Goal: Task Accomplishment & Management: Use online tool/utility

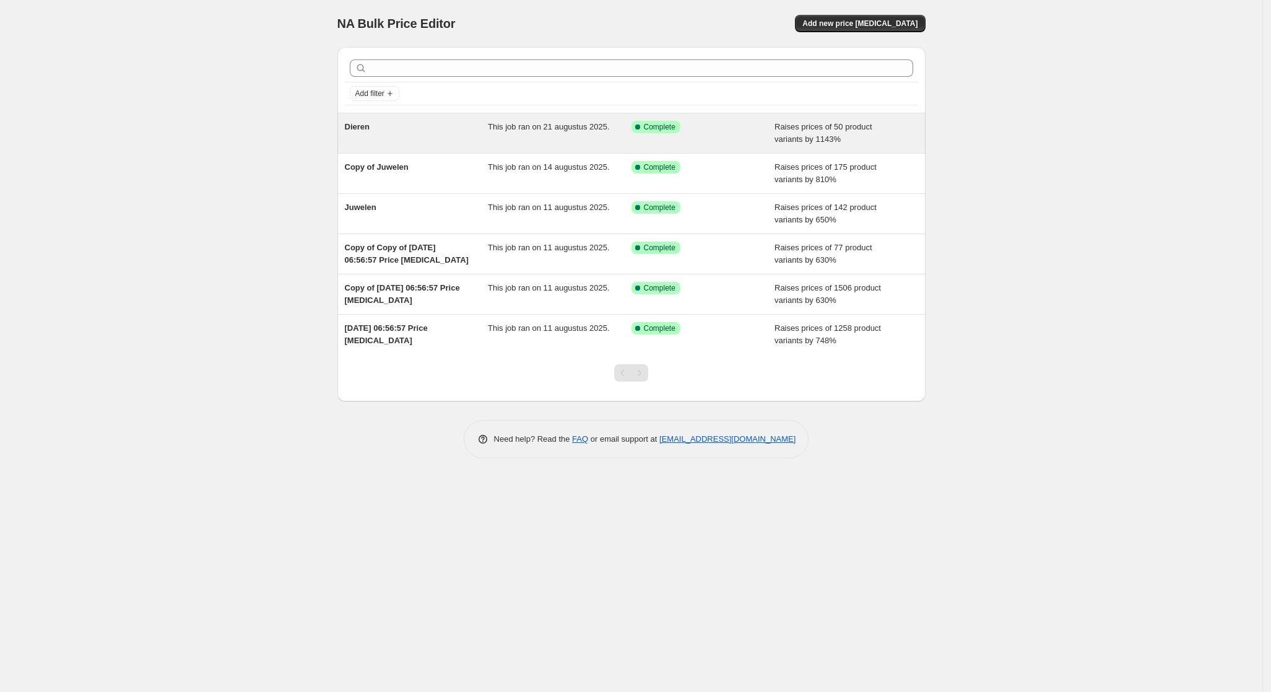
click at [577, 140] on div "This job ran on 21 augustus 2025." at bounding box center [560, 133] width 144 height 25
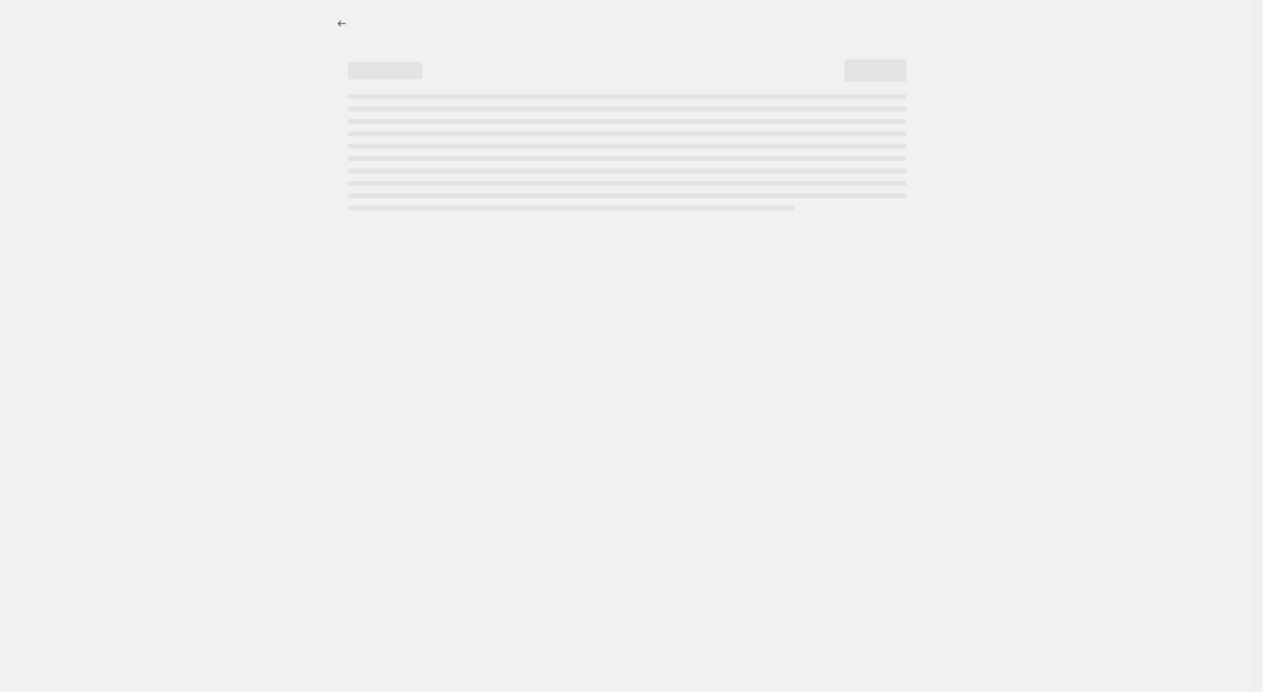
select select "percentage"
select select "pp"
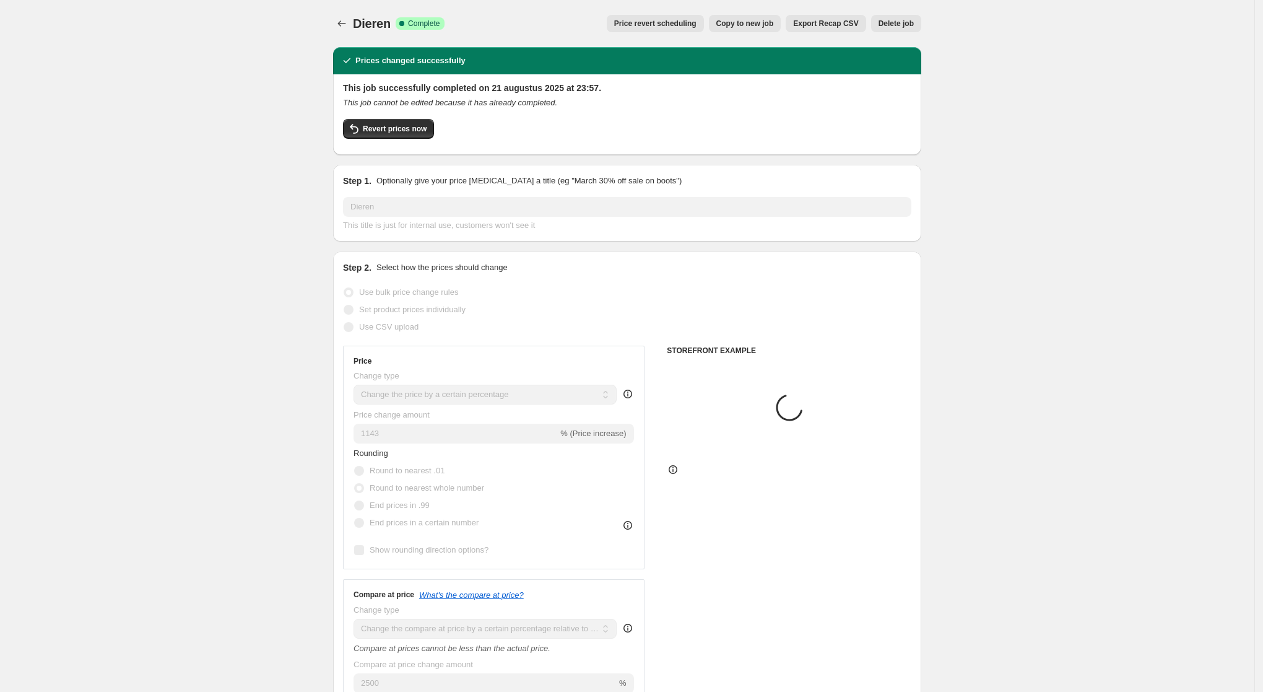
select select "collection"
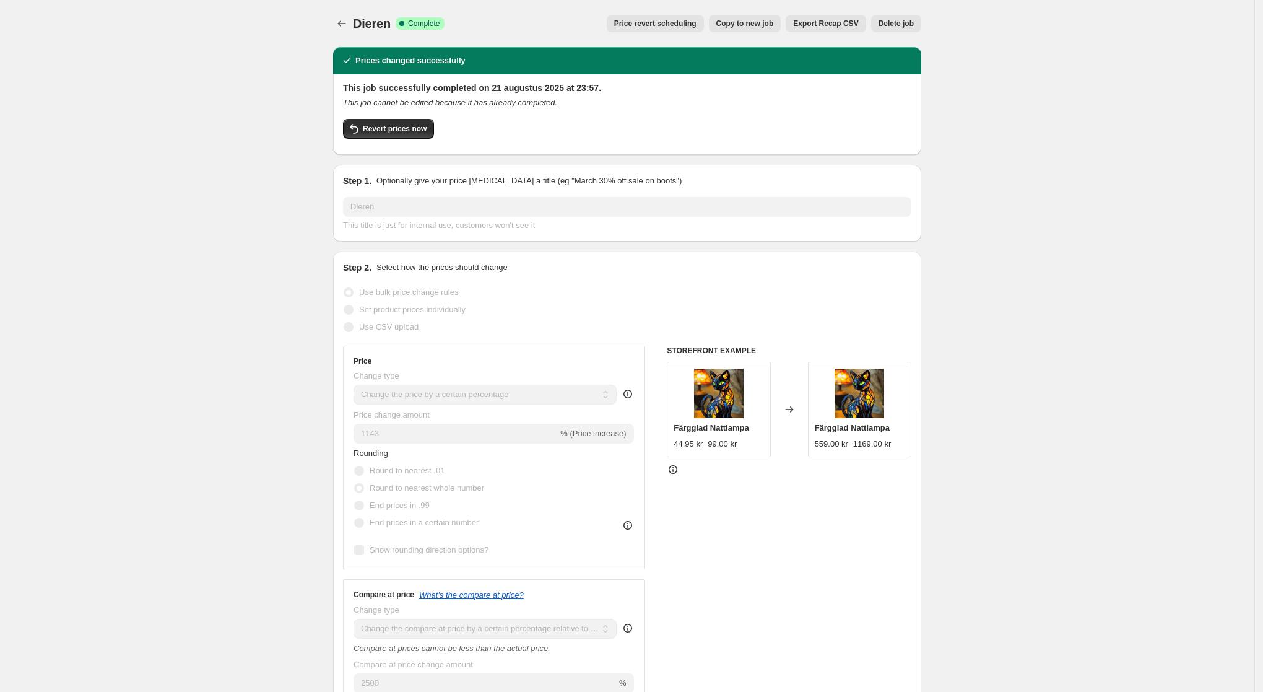
click at [773, 24] on span "Copy to new job" at bounding box center [745, 24] width 58 height 10
select select "percentage"
select select "pp"
select select "collection"
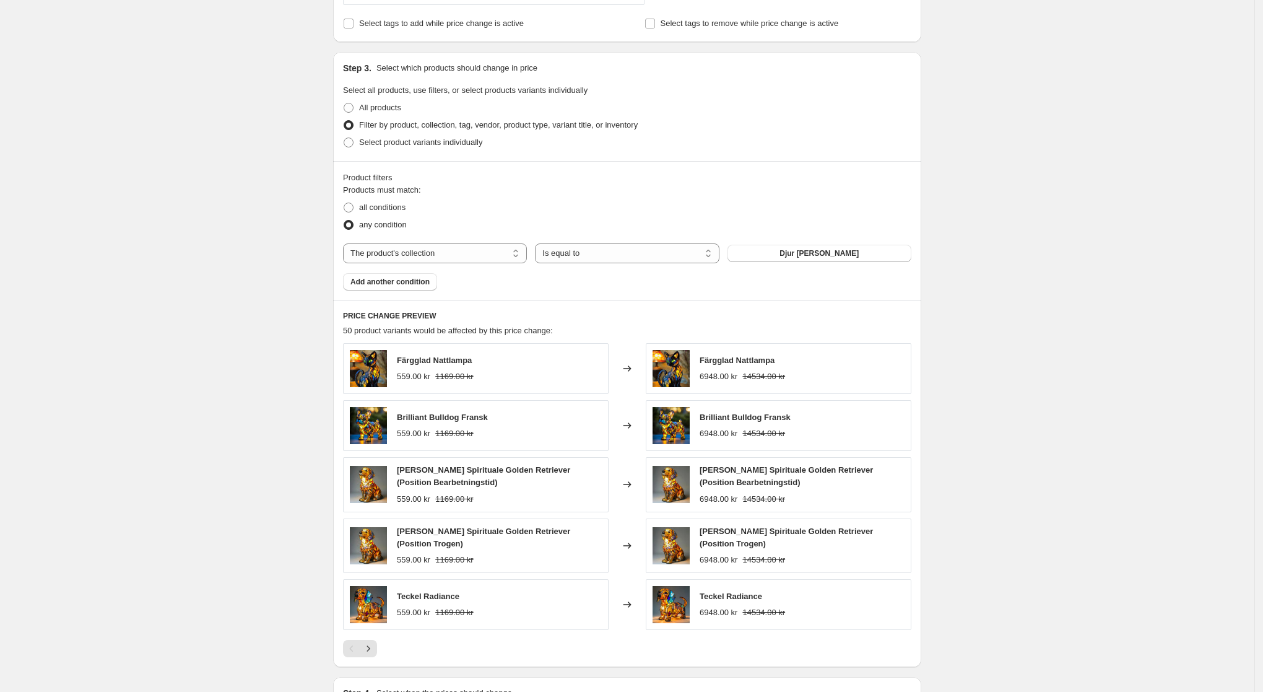
scroll to position [851, 0]
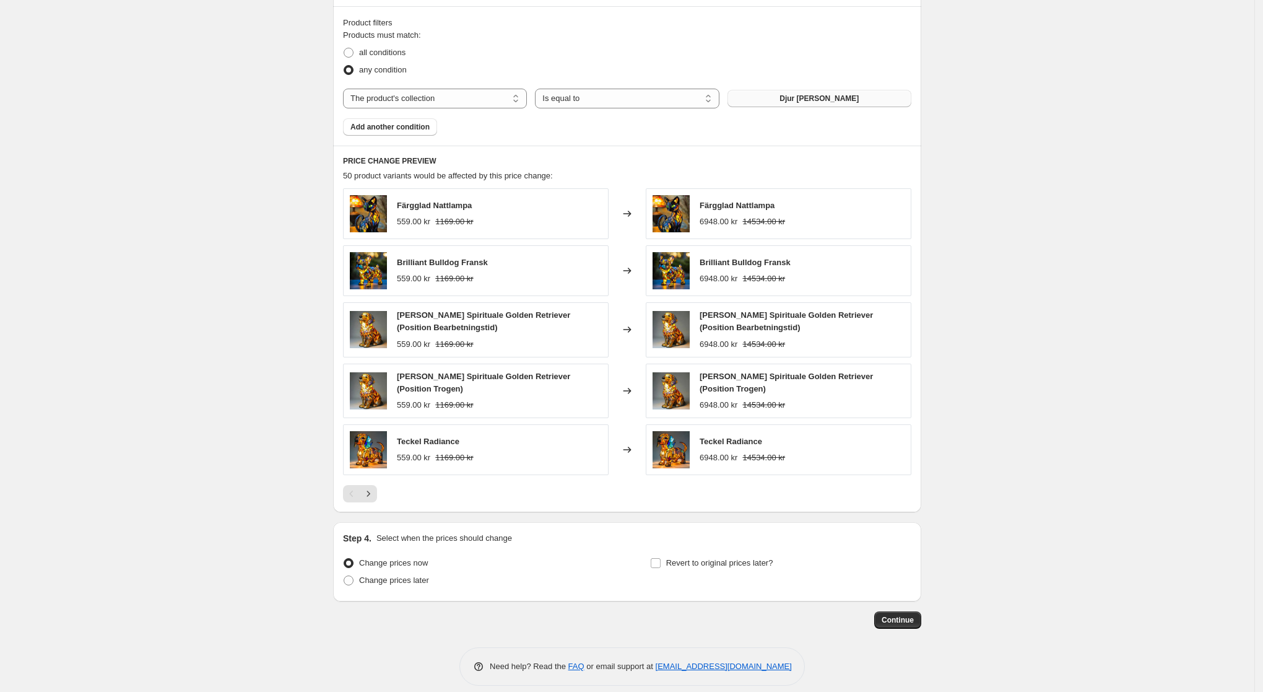
click at [799, 98] on button "Djur Tema" at bounding box center [820, 98] width 184 height 17
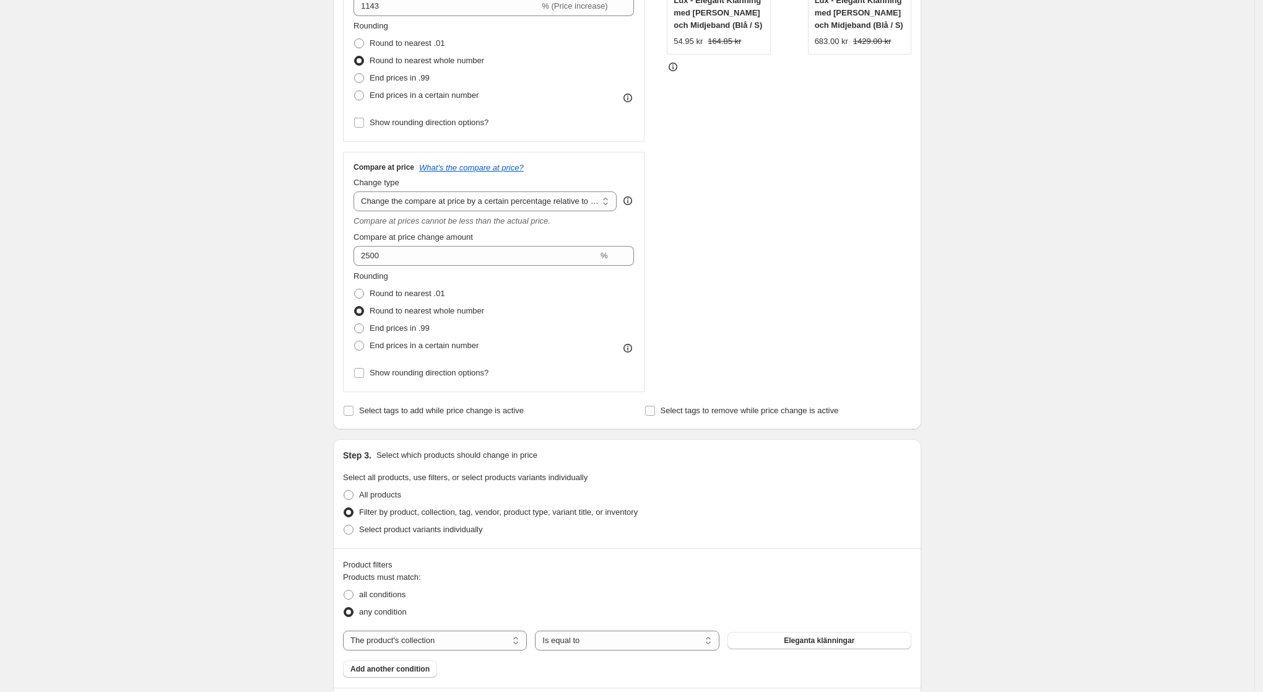
scroll to position [0, 0]
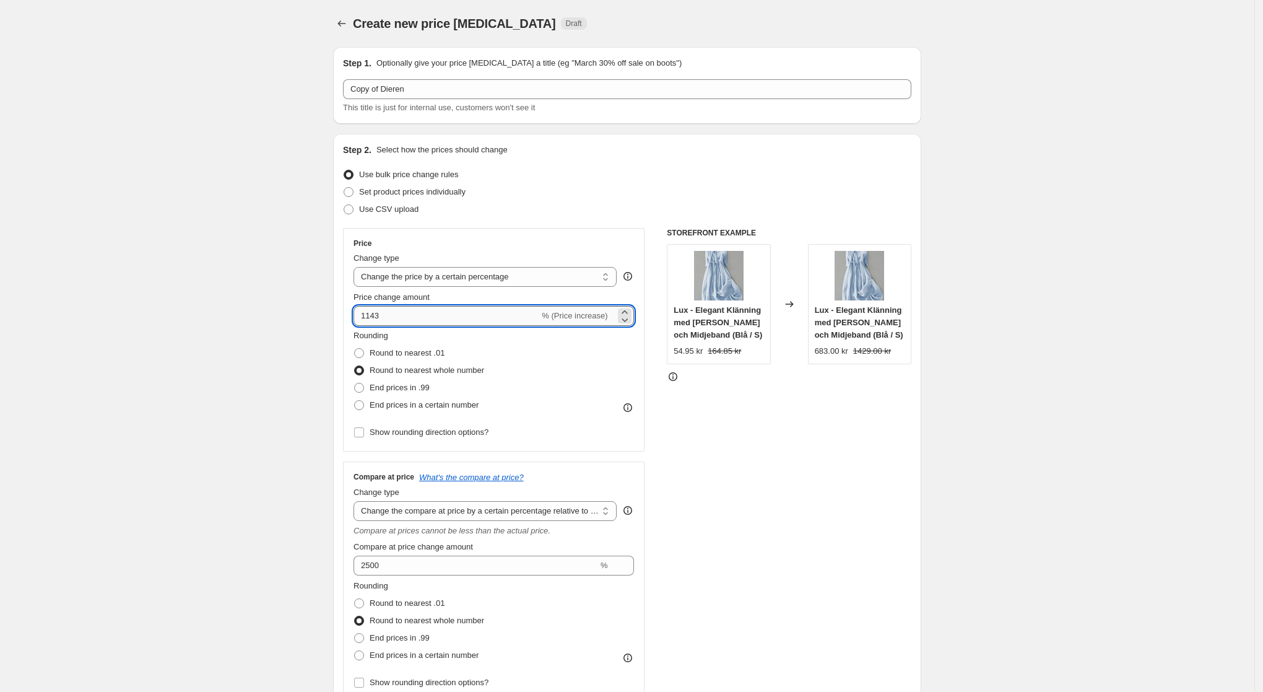
drag, startPoint x: 391, startPoint y: 321, endPoint x: 360, endPoint y: 323, distance: 31.0
click at [360, 323] on input "1143" at bounding box center [447, 316] width 186 height 20
drag, startPoint x: 379, startPoint y: 319, endPoint x: 355, endPoint y: 324, distance: 24.0
click at [355, 324] on div "Price Change type Change the price to a certain amount Change the price by a ce…" at bounding box center [494, 340] width 302 height 224
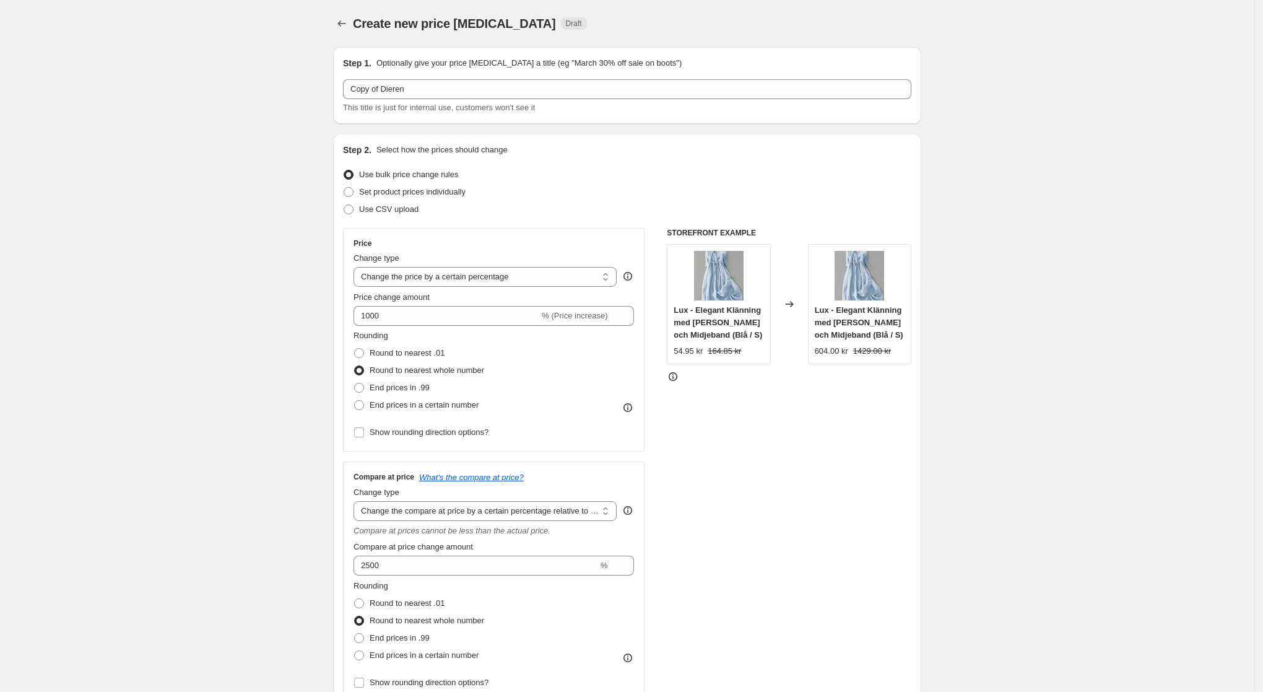
drag, startPoint x: 401, startPoint y: 316, endPoint x: 364, endPoint y: 322, distance: 37.1
click at [364, 322] on input "1000" at bounding box center [447, 316] width 186 height 20
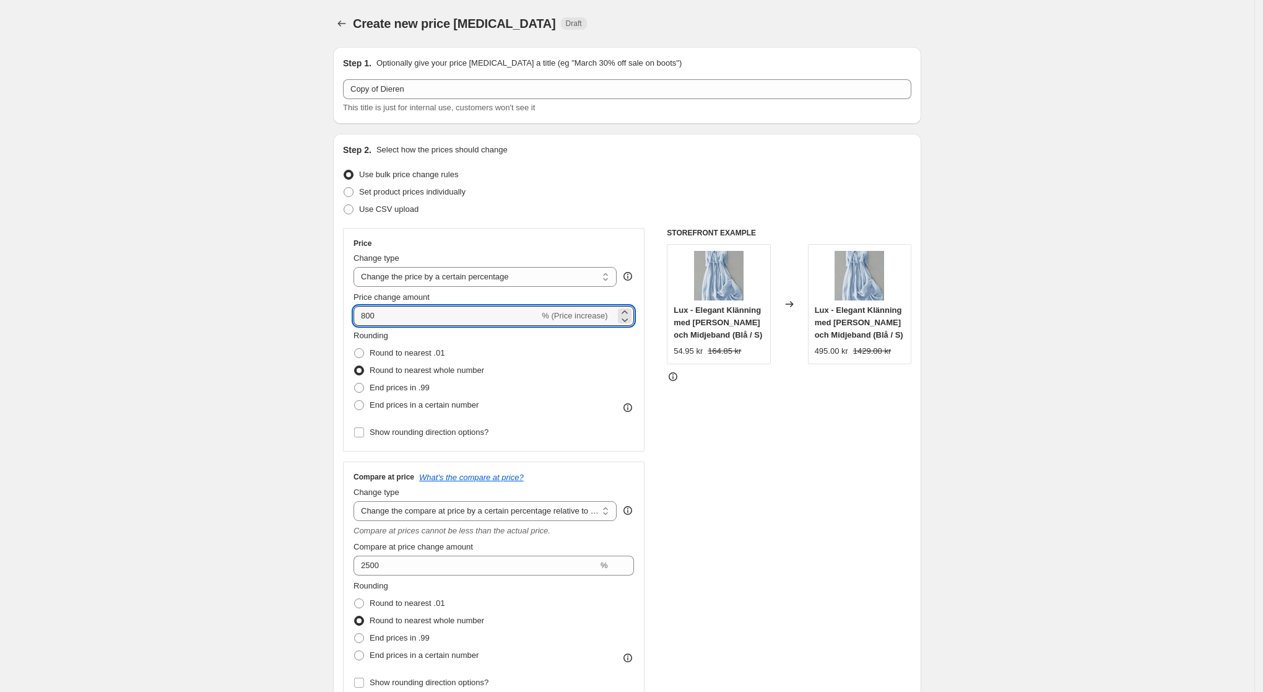
drag, startPoint x: 398, startPoint y: 313, endPoint x: 346, endPoint y: 316, distance: 52.1
click at [346, 316] on div "Step 2. Select how the prices should change Use bulk price change rules Set pro…" at bounding box center [627, 436] width 588 height 605
drag, startPoint x: 400, startPoint y: 310, endPoint x: 362, endPoint y: 322, distance: 39.6
click at [362, 322] on input "850" at bounding box center [447, 316] width 186 height 20
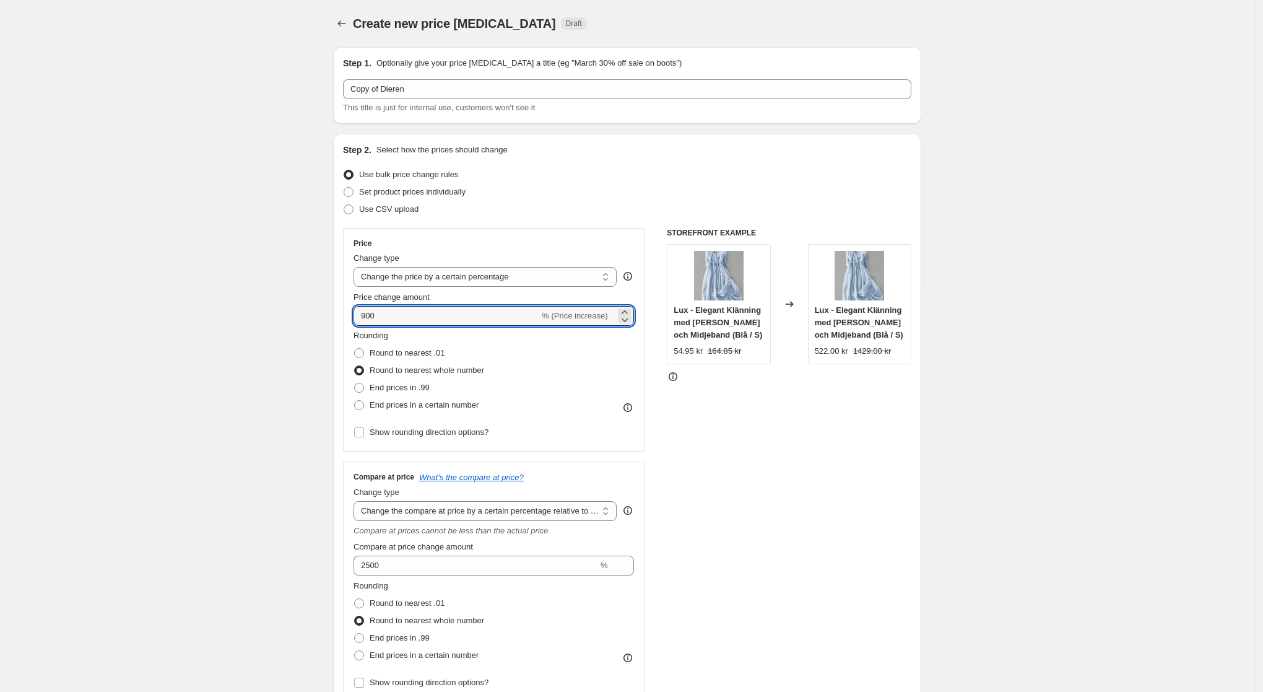
drag, startPoint x: 393, startPoint y: 321, endPoint x: 363, endPoint y: 322, distance: 29.7
click at [363, 322] on input "900" at bounding box center [447, 316] width 186 height 20
drag, startPoint x: 394, startPoint y: 312, endPoint x: 363, endPoint y: 322, distance: 32.5
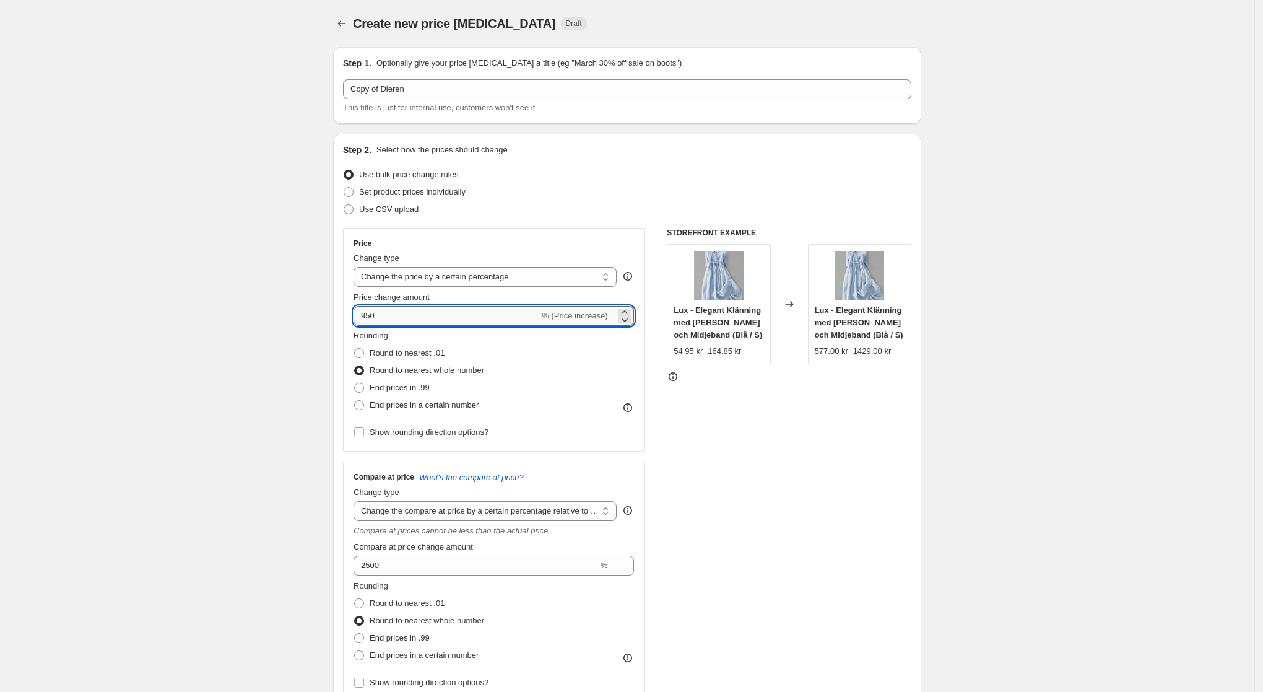
click at [363, 322] on input "950" at bounding box center [447, 316] width 186 height 20
type input "990"
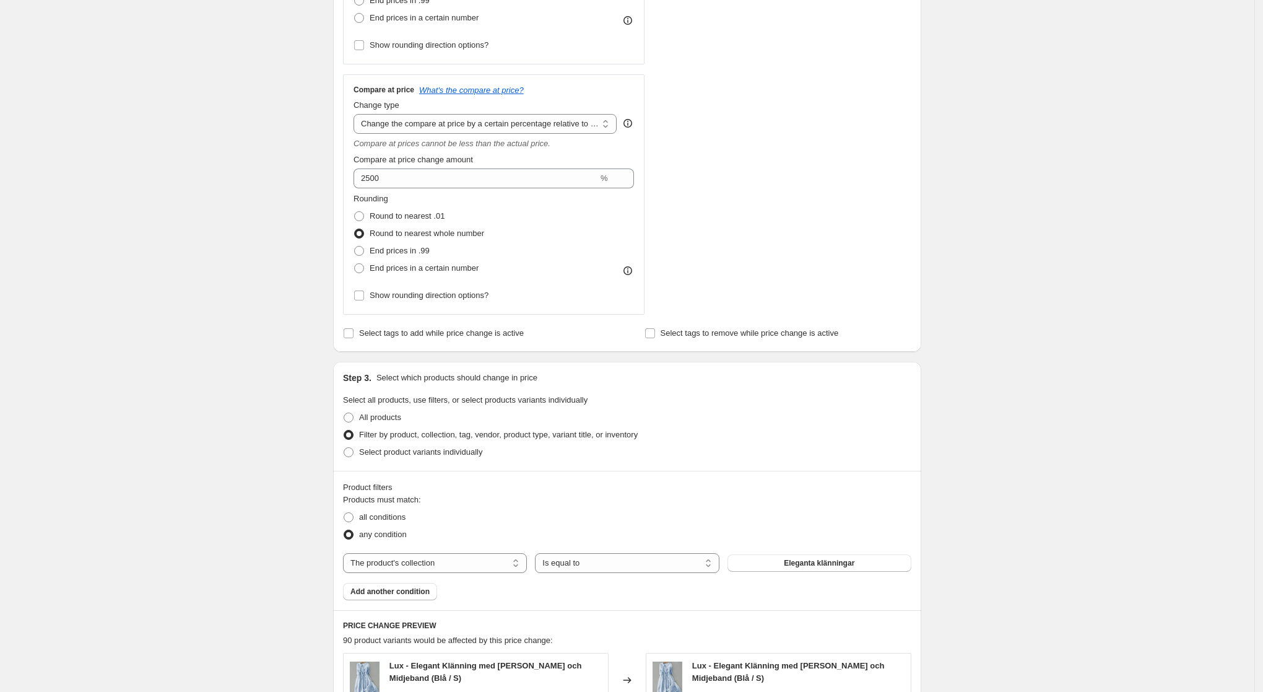
scroll to position [155, 0]
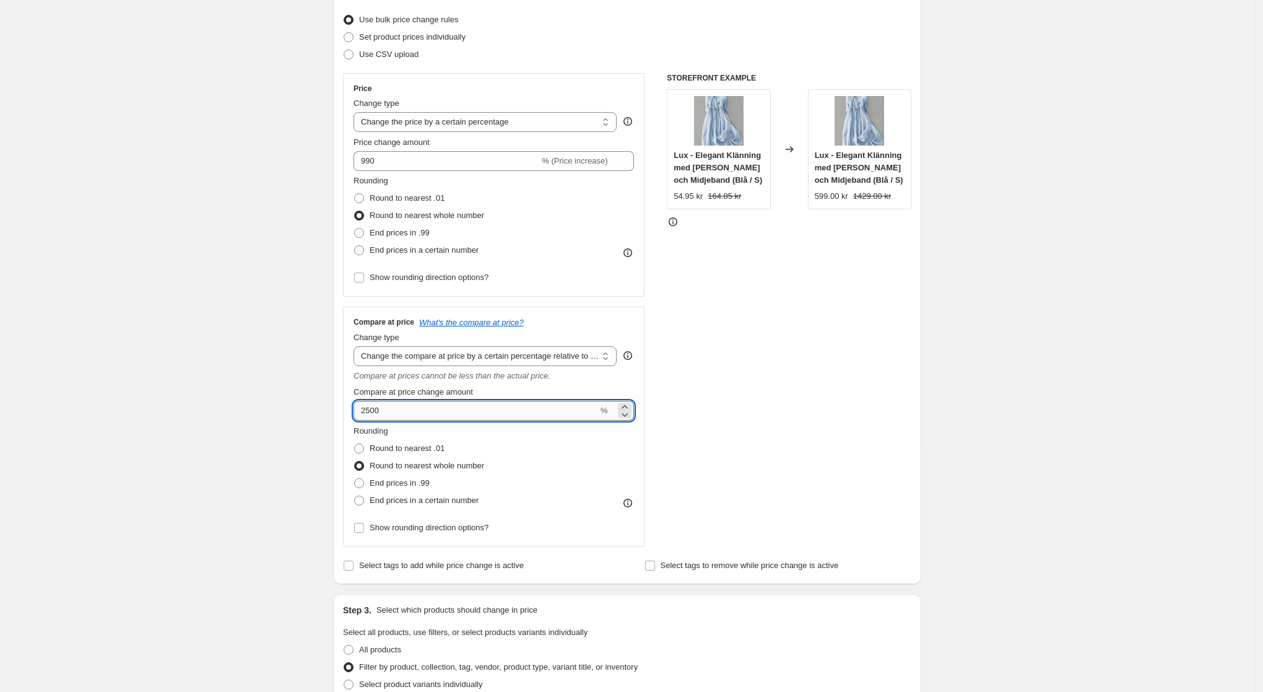
click at [375, 409] on input "2500" at bounding box center [476, 411] width 245 height 20
click at [303, 416] on div "Create new price change job. This page is ready Create new price change job Dra…" at bounding box center [627, 628] width 1255 height 1567
click at [372, 412] on input "2300" at bounding box center [476, 411] width 245 height 20
click at [372, 413] on input "2300" at bounding box center [476, 411] width 245 height 20
click at [273, 419] on div "Create new price change job. This page is ready Create new price change job Dra…" at bounding box center [627, 628] width 1255 height 1567
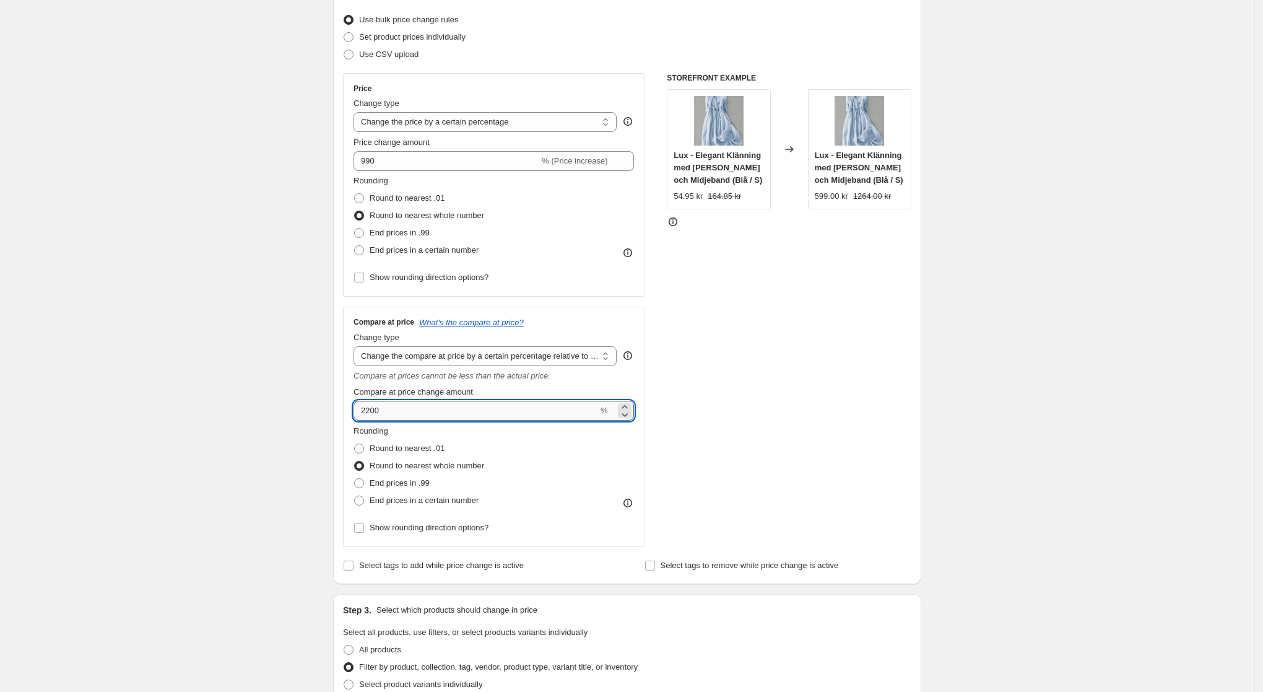
click at [375, 414] on input "2200" at bounding box center [476, 411] width 245 height 20
click at [997, 346] on div "Create new price change job. This page is ready Create new price change job Dra…" at bounding box center [627, 628] width 1255 height 1567
click at [377, 412] on input "2190" at bounding box center [476, 411] width 245 height 20
click at [961, 362] on div "Create new price change job. This page is ready Create new price change job Dra…" at bounding box center [627, 628] width 1255 height 1567
click at [382, 411] on input "2140" at bounding box center [476, 411] width 245 height 20
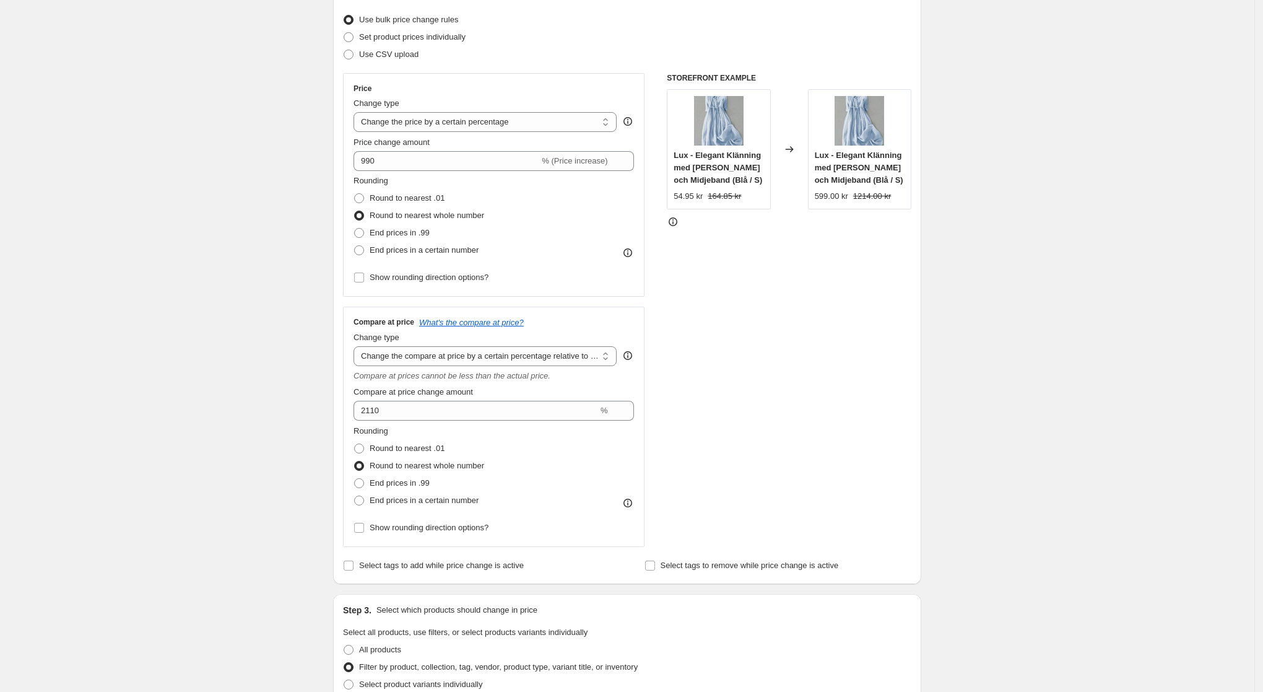
click at [1123, 442] on div "Create new price change job. This page is ready Create new price change job Dra…" at bounding box center [627, 628] width 1255 height 1567
drag, startPoint x: 374, startPoint y: 409, endPoint x: 389, endPoint y: 409, distance: 14.9
click at [389, 409] on input "2110" at bounding box center [476, 411] width 245 height 20
click at [985, 454] on div "Create new price change job. This page is ready Create new price change job Dra…" at bounding box center [627, 628] width 1255 height 1567
click at [384, 416] on input "2105" at bounding box center [476, 411] width 245 height 20
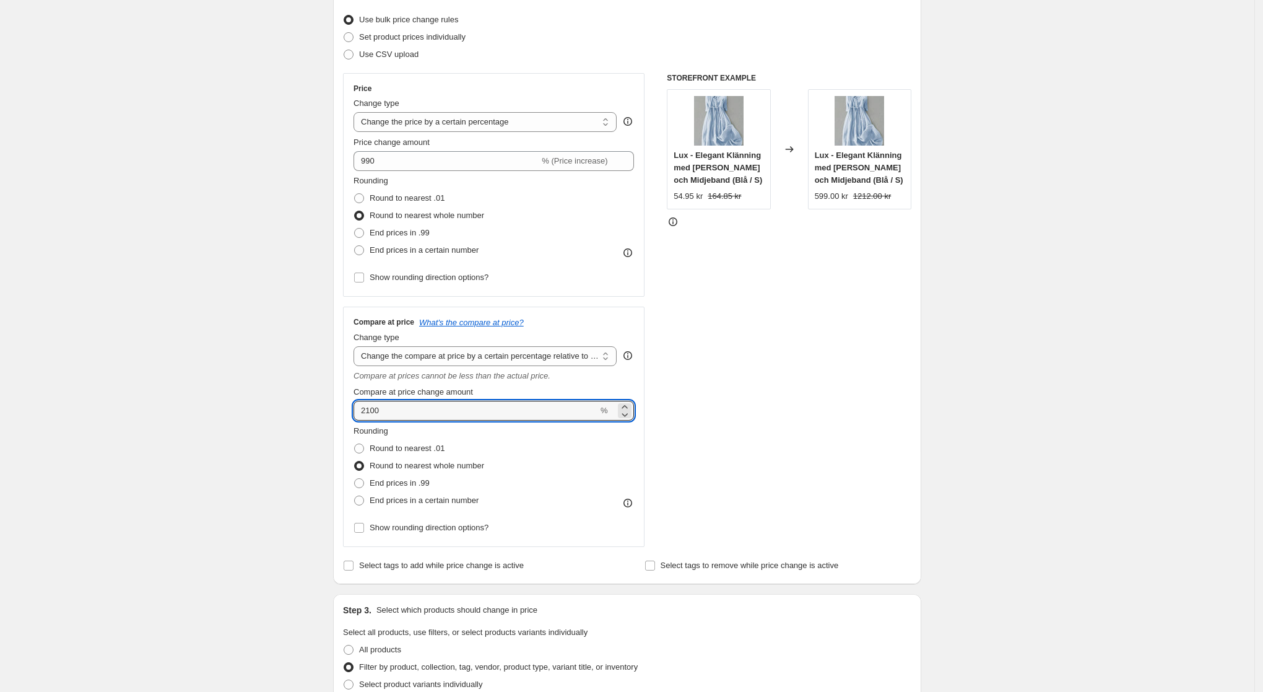
click at [973, 336] on div "Create new price change job. This page is ready Create new price change job Dra…" at bounding box center [627, 628] width 1255 height 1567
click at [373, 412] on input "2100" at bounding box center [476, 411] width 245 height 20
drag, startPoint x: 372, startPoint y: 411, endPoint x: 392, endPoint y: 411, distance: 19.8
click at [392, 411] on input "2000" at bounding box center [476, 411] width 245 height 20
click at [974, 432] on div "Create new price change job. This page is ready Create new price change job Dra…" at bounding box center [627, 628] width 1255 height 1567
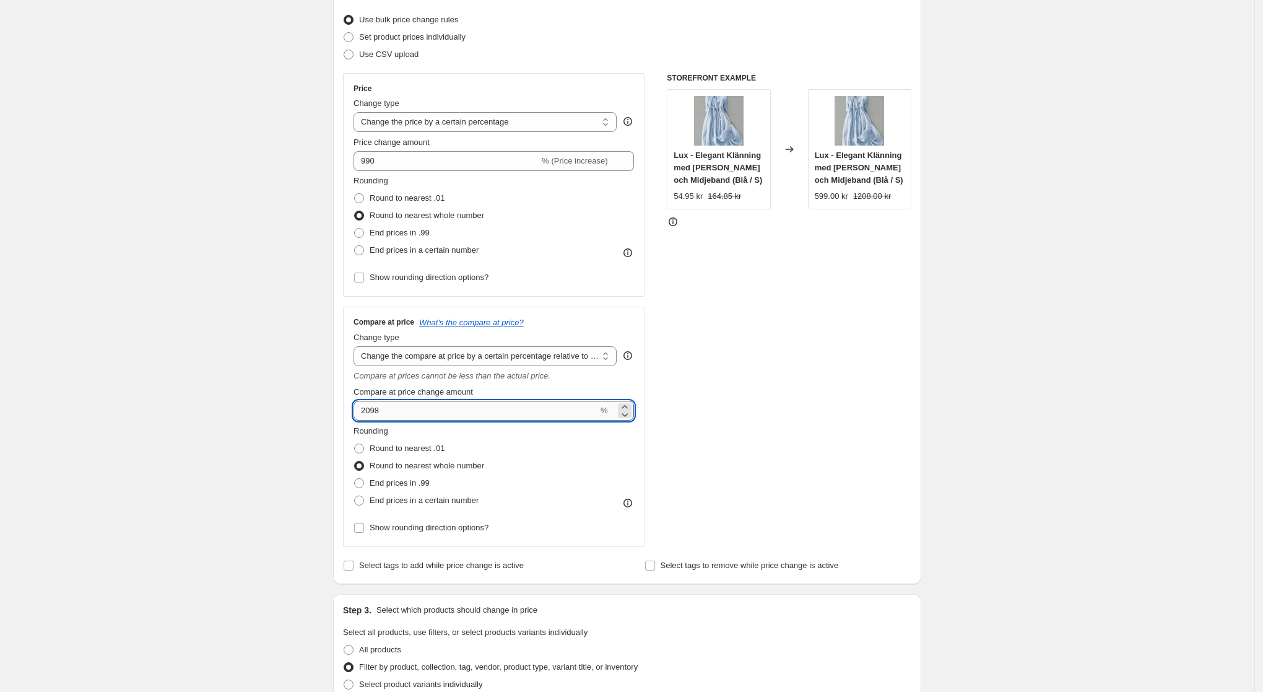
click at [383, 411] on input "2098" at bounding box center [476, 411] width 245 height 20
click at [921, 396] on div "Step 2. Select how the prices should change Use bulk price change rules Set pro…" at bounding box center [627, 281] width 588 height 605
drag, startPoint x: 376, startPoint y: 412, endPoint x: 404, endPoint y: 407, distance: 28.9
click at [404, 407] on input "2091" at bounding box center [476, 411] width 245 height 20
click at [168, 446] on div "Create new price change job. This page is ready Create new price change job Dra…" at bounding box center [627, 628] width 1255 height 1567
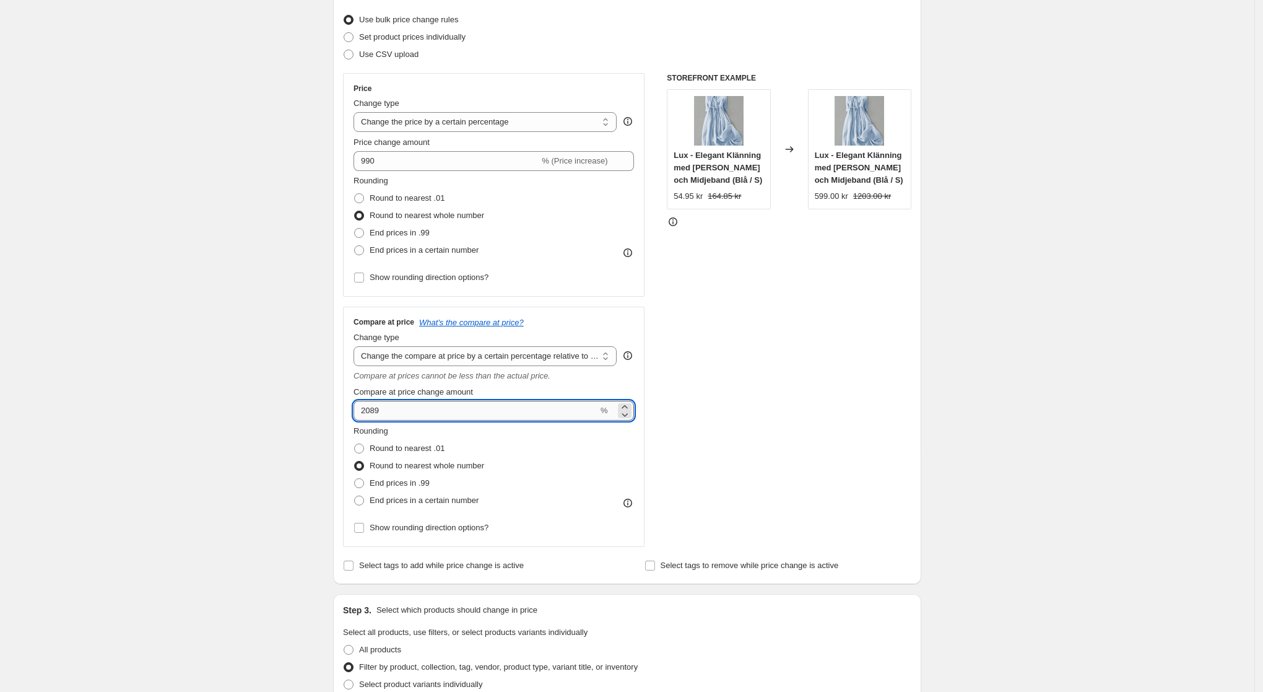
drag, startPoint x: 379, startPoint y: 414, endPoint x: 393, endPoint y: 414, distance: 14.3
click at [393, 414] on input "2089" at bounding box center [476, 411] width 245 height 20
click at [1020, 377] on div "Create new price change job. This page is ready Create new price change job Dra…" at bounding box center [627, 628] width 1255 height 1567
drag, startPoint x: 378, startPoint y: 412, endPoint x: 415, endPoint y: 411, distance: 37.2
click at [411, 411] on input "2087" at bounding box center [476, 411] width 245 height 20
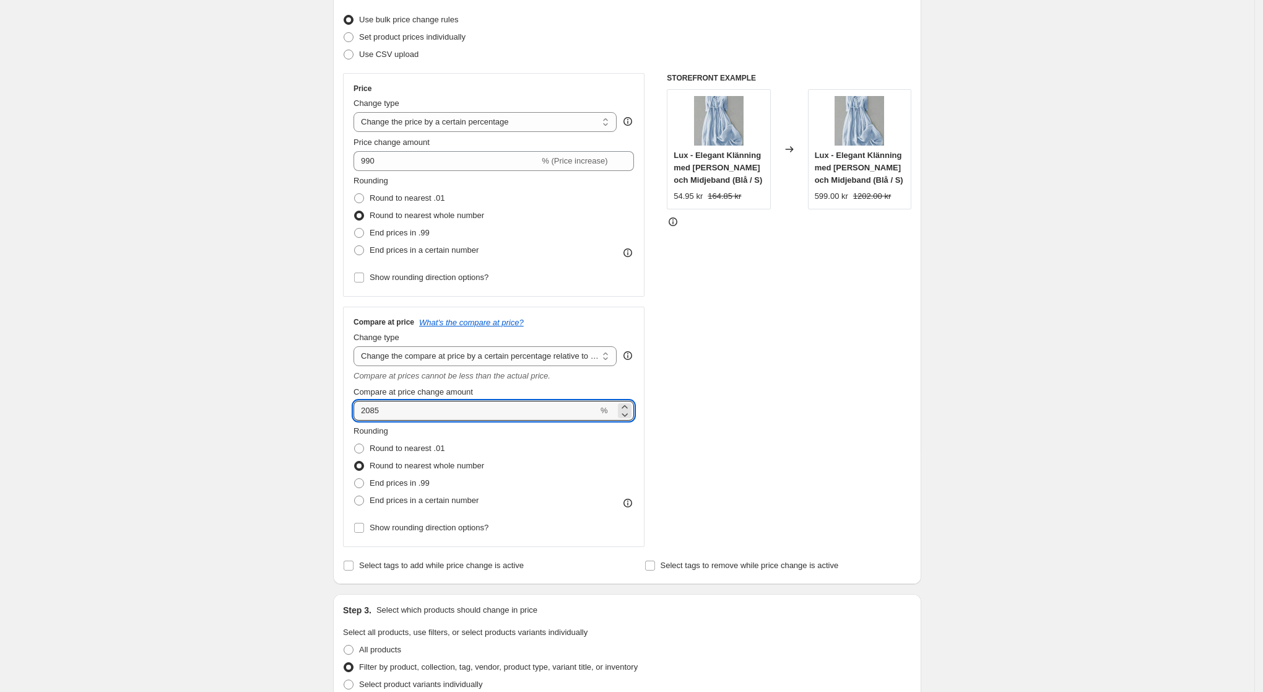
click at [985, 404] on div "Create new price change job. This page is ready Create new price change job Dra…" at bounding box center [627, 628] width 1255 height 1567
click at [381, 414] on input "2085" at bounding box center [476, 411] width 245 height 20
drag, startPoint x: 377, startPoint y: 413, endPoint x: 399, endPoint y: 414, distance: 22.3
click at [387, 413] on input "2085" at bounding box center [476, 411] width 245 height 20
type input "2084"
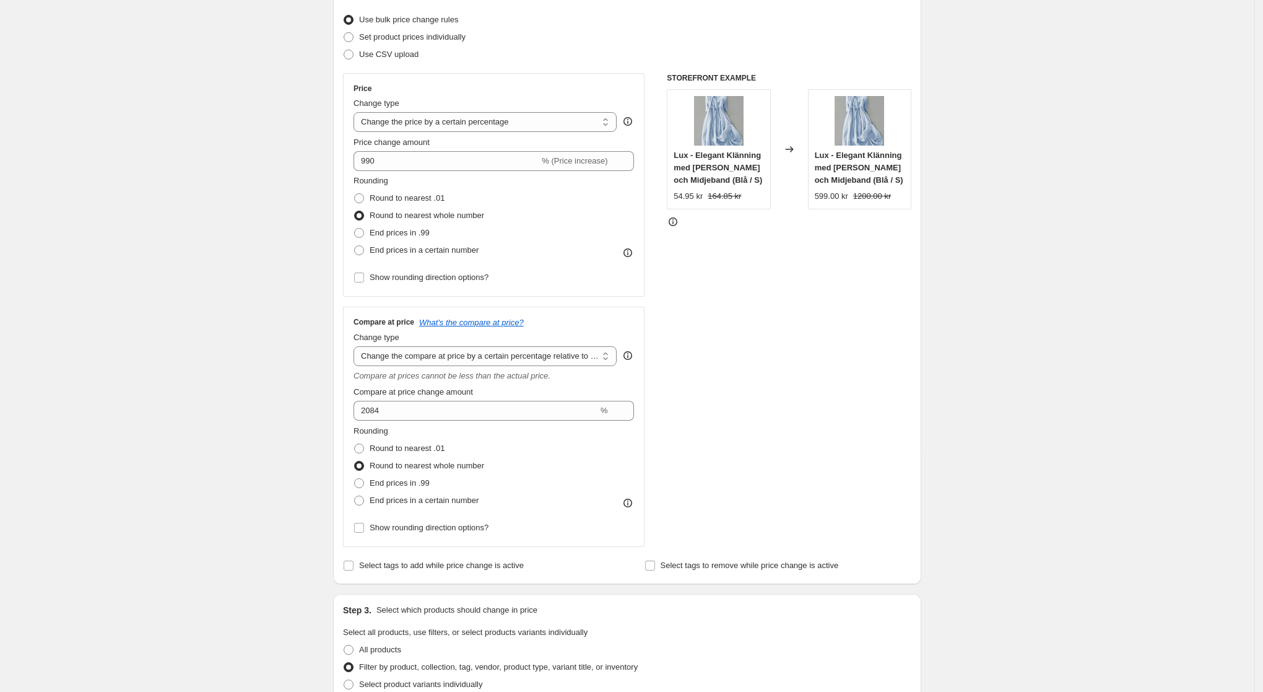
click at [1049, 366] on div "Create new price change job. This page is ready Create new price change job Dra…" at bounding box center [627, 628] width 1255 height 1567
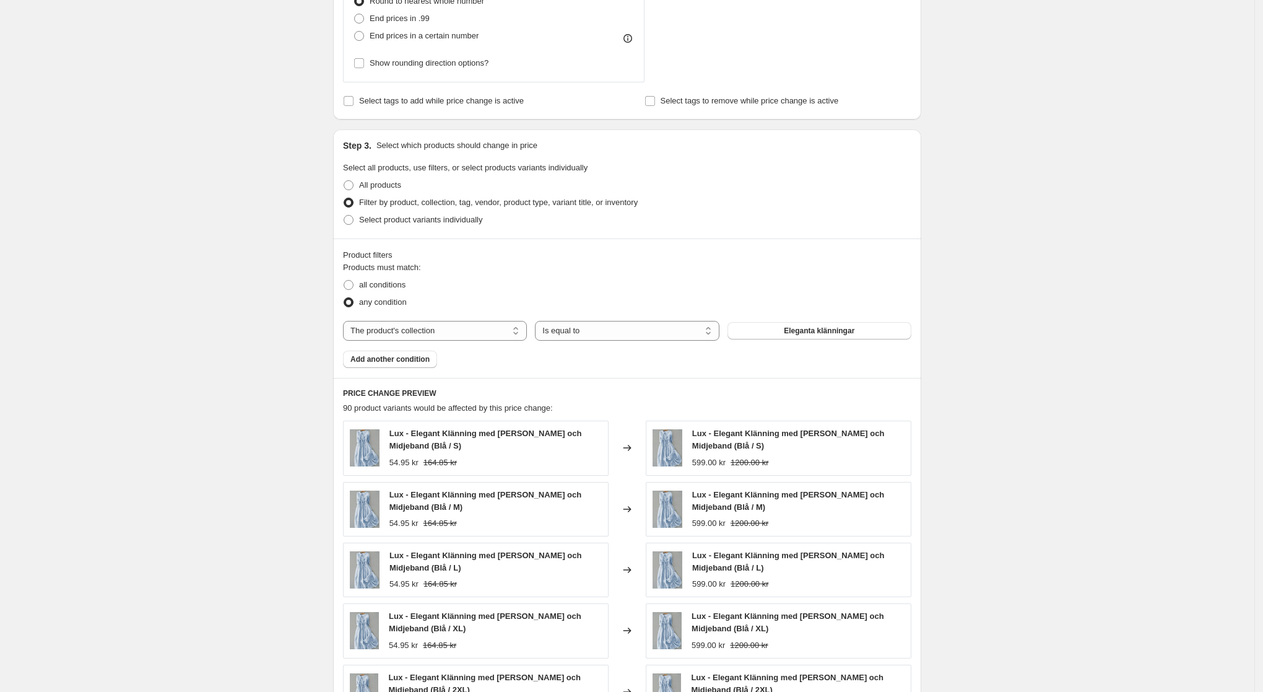
scroll to position [876, 0]
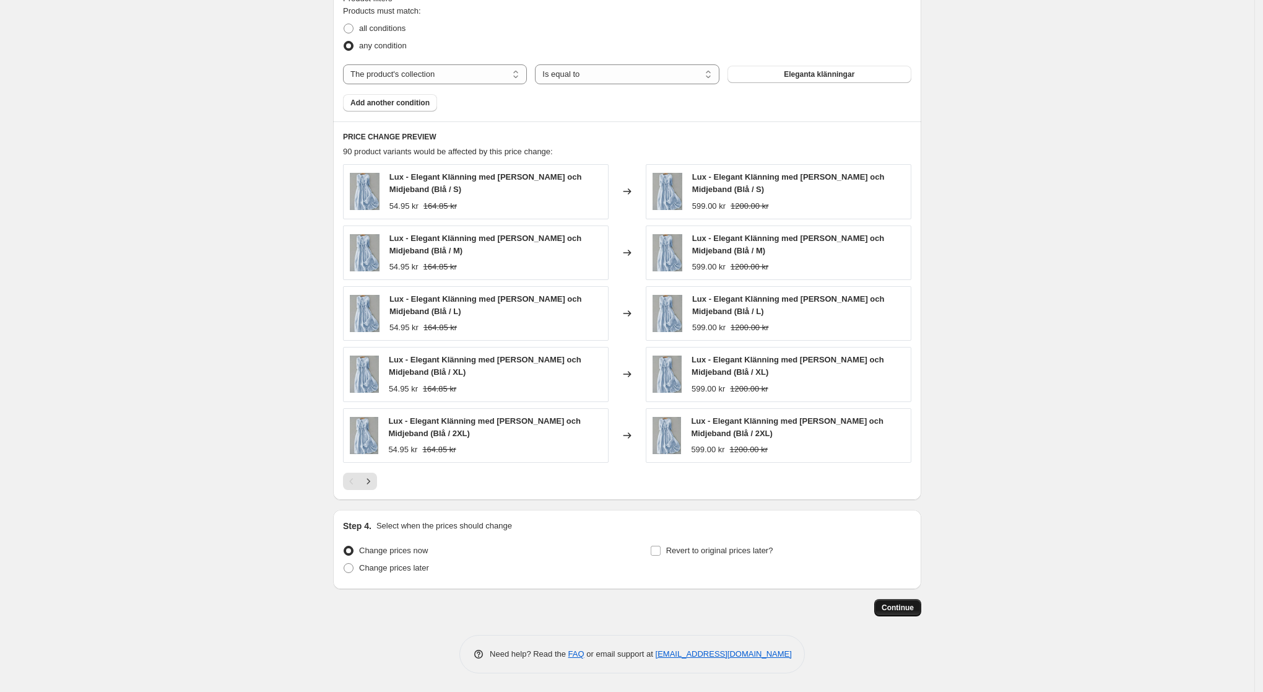
click at [907, 609] on span "Continue" at bounding box center [898, 608] width 32 height 10
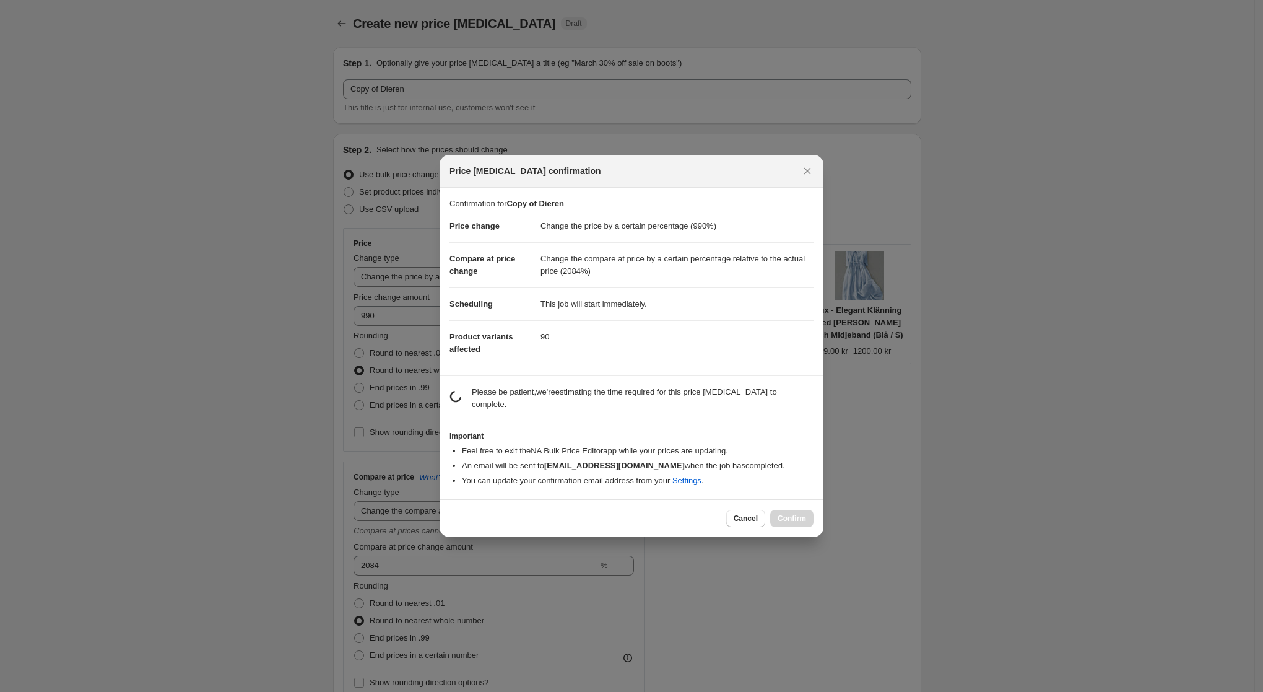
scroll to position [0, 0]
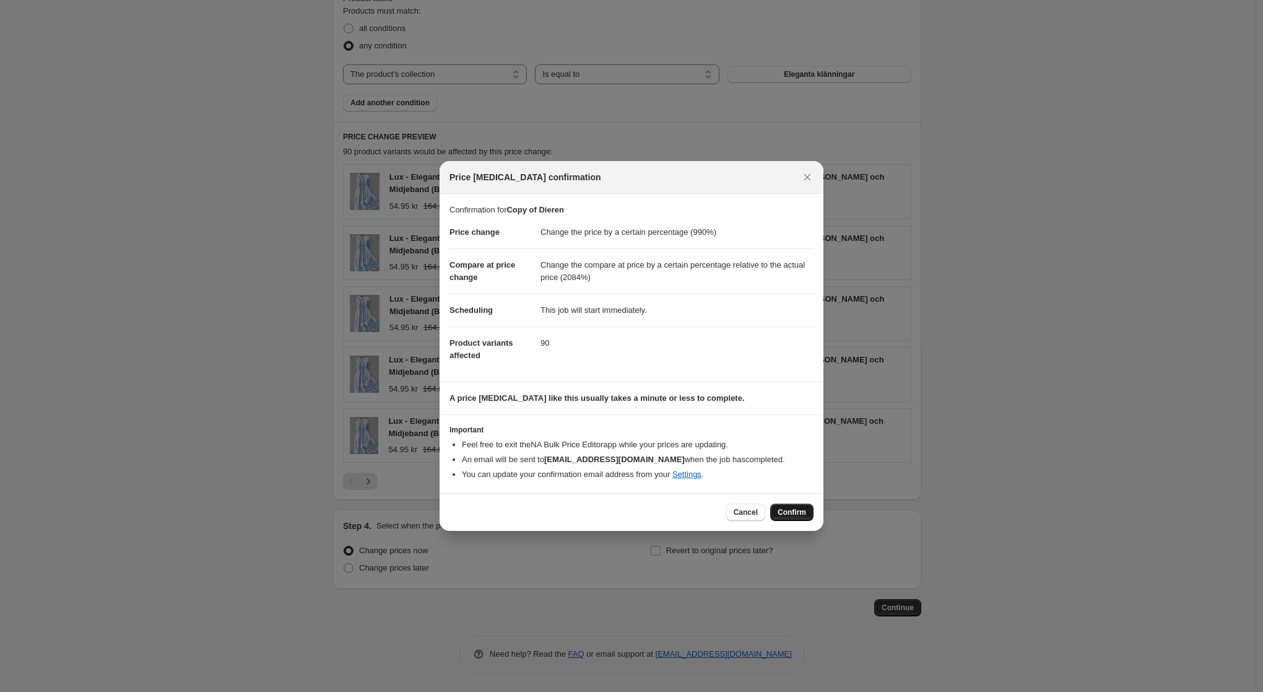
click at [789, 512] on span "Confirm" at bounding box center [792, 512] width 28 height 10
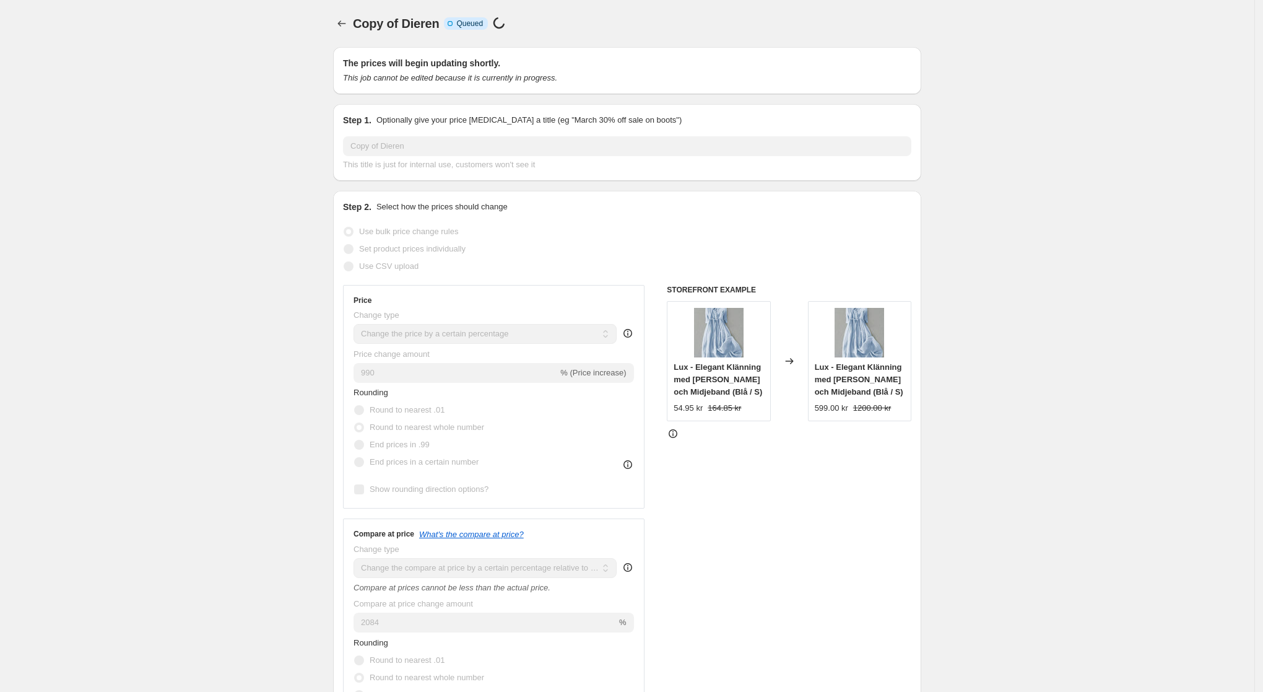
scroll to position [876, 0]
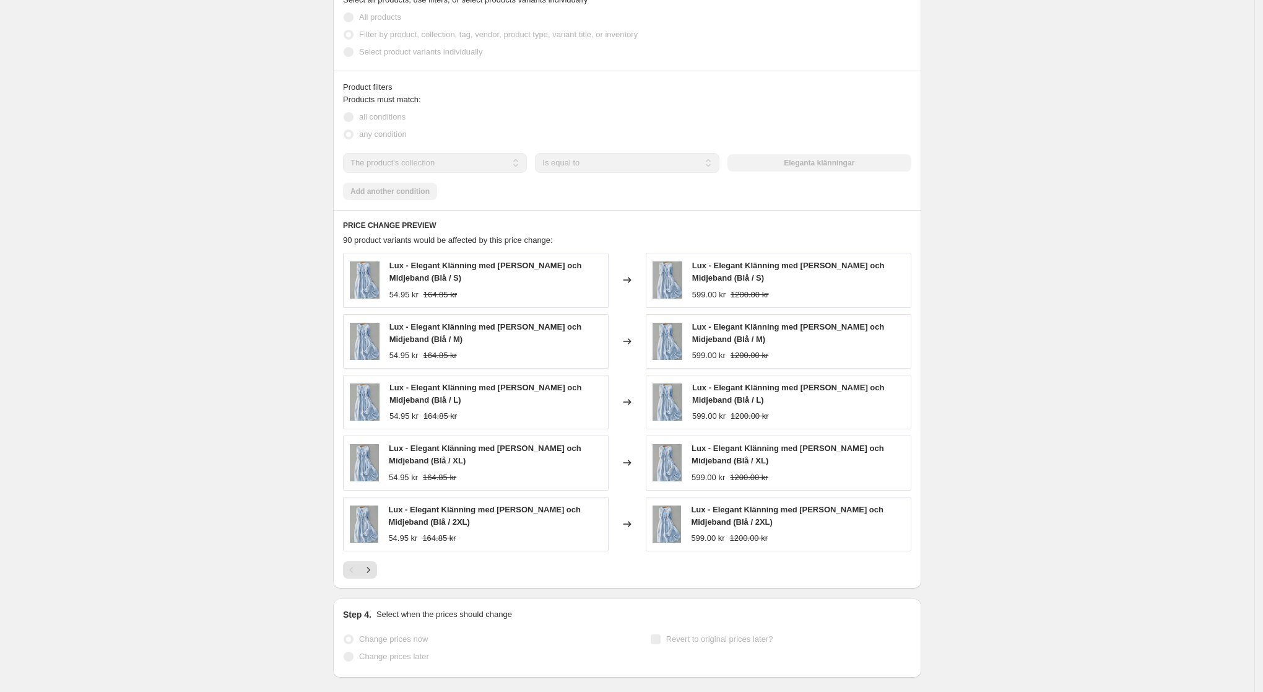
select select "percentage"
select select "pp"
select select "collection"
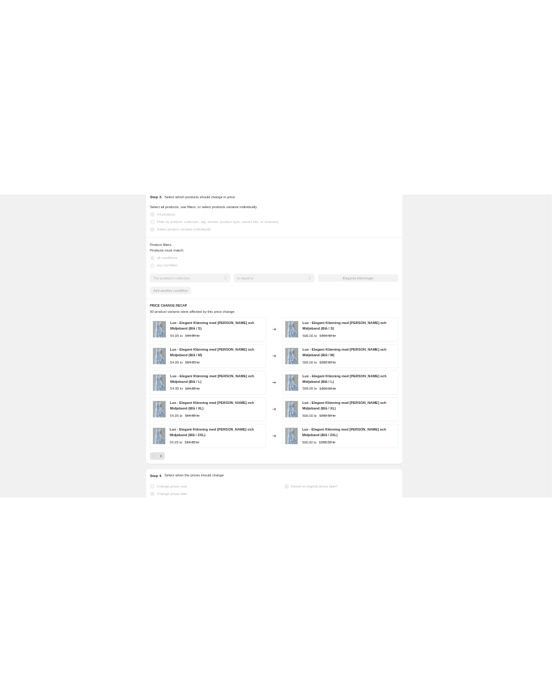
scroll to position [0, 0]
